Goal: Information Seeking & Learning: Check status

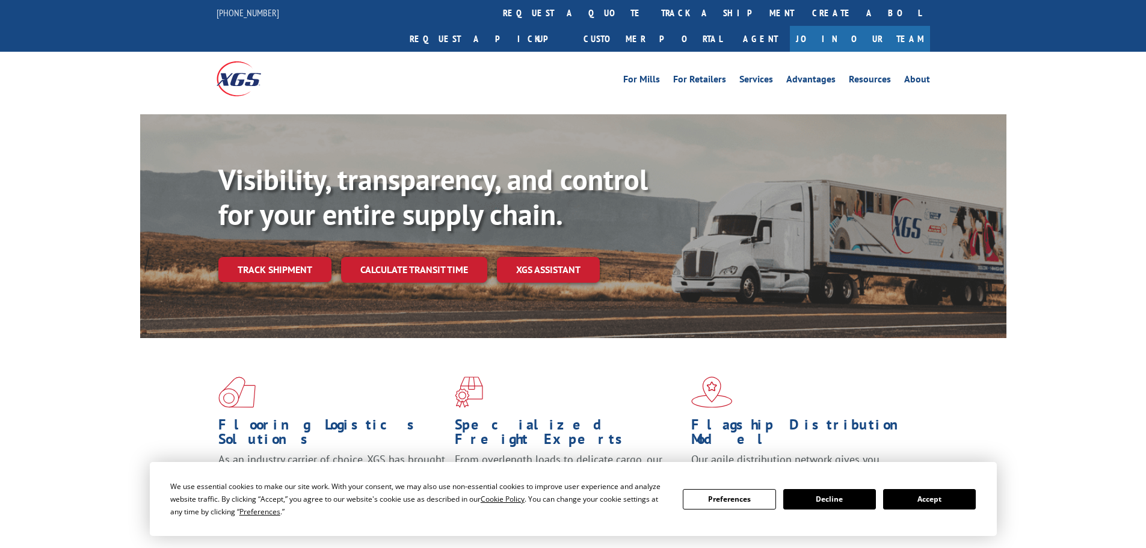
click at [945, 502] on button "Accept" at bounding box center [929, 499] width 93 height 20
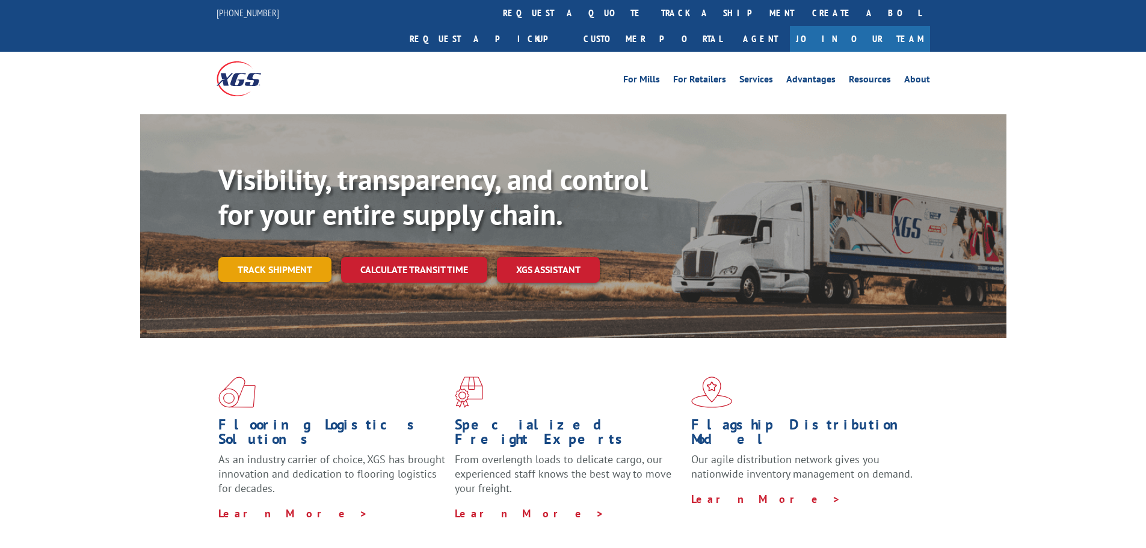
click at [272, 257] on link "Track shipment" at bounding box center [274, 269] width 113 height 25
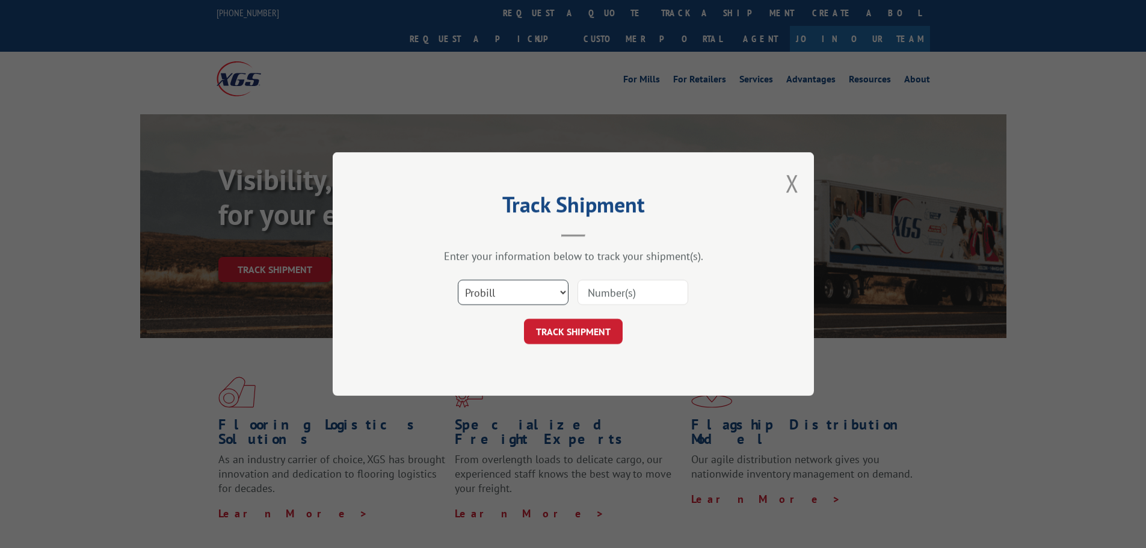
click at [512, 294] on select "Select category... Probill BOL PO" at bounding box center [513, 292] width 111 height 25
select select "bol"
click at [458, 280] on select "Select category... Probill BOL PO" at bounding box center [513, 292] width 111 height 25
click at [601, 292] on input at bounding box center [633, 292] width 111 height 25
paste input "2875798"
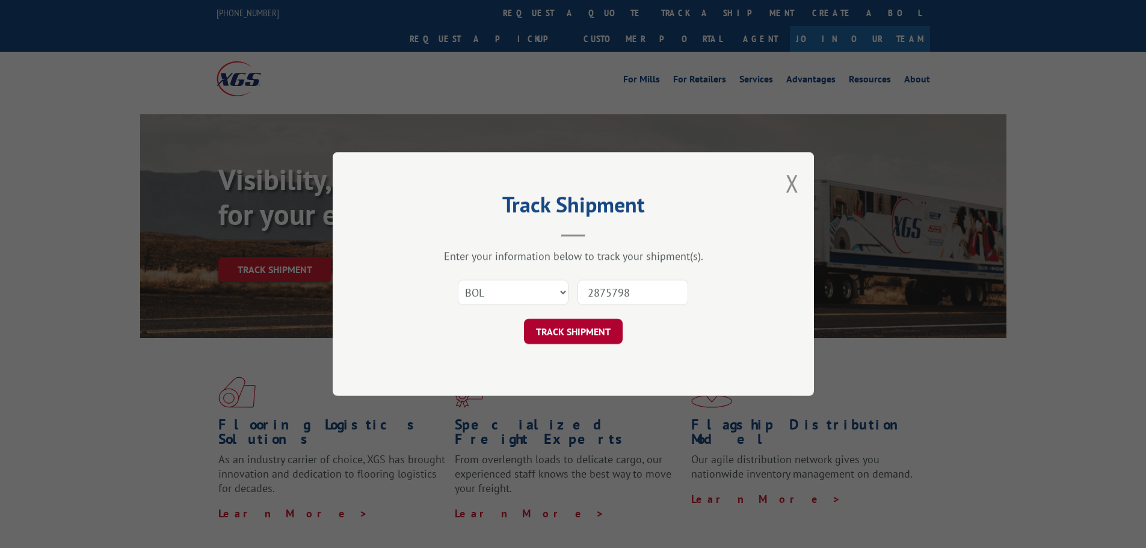
type input "2875798"
click at [564, 333] on button "TRACK SHIPMENT" at bounding box center [573, 331] width 99 height 25
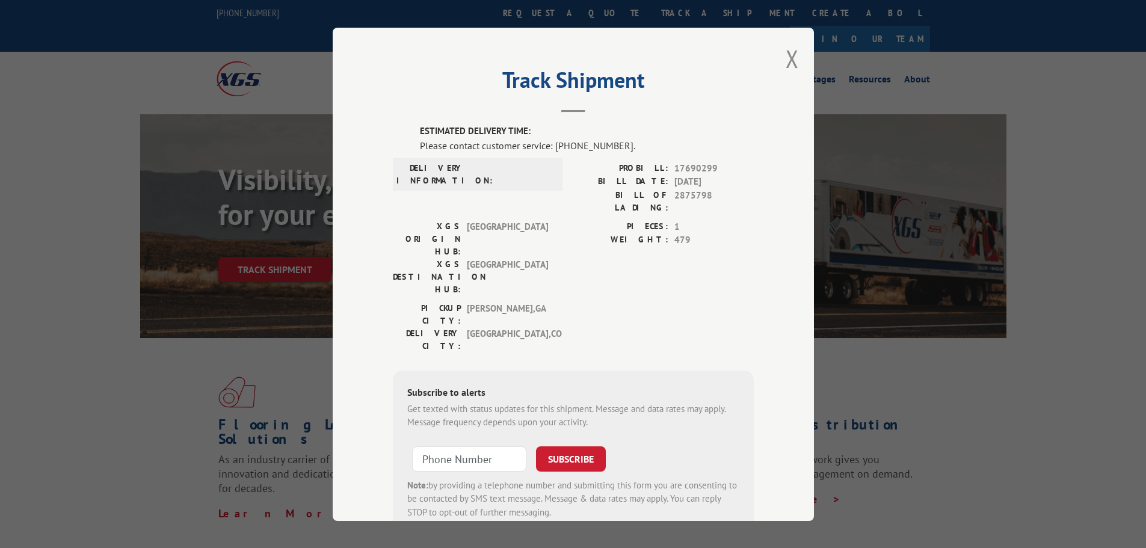
drag, startPoint x: 785, startPoint y: 60, endPoint x: 788, endPoint y: 153, distance: 93.9
click at [786, 60] on button "Close modal" at bounding box center [792, 59] width 13 height 32
